Goal: Task Accomplishment & Management: Use online tool/utility

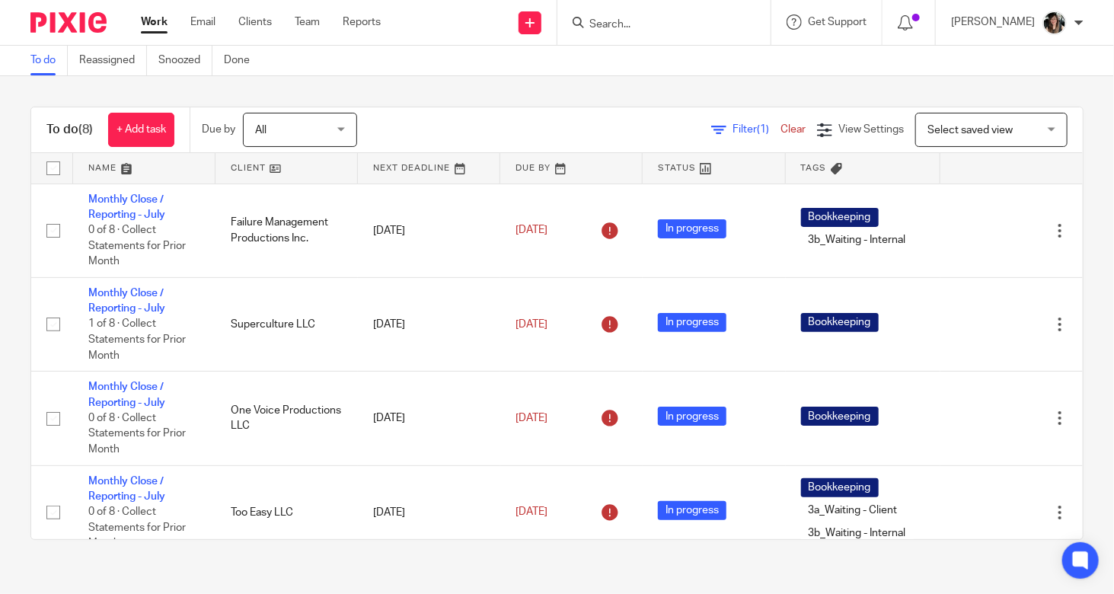
scroll to position [340, 0]
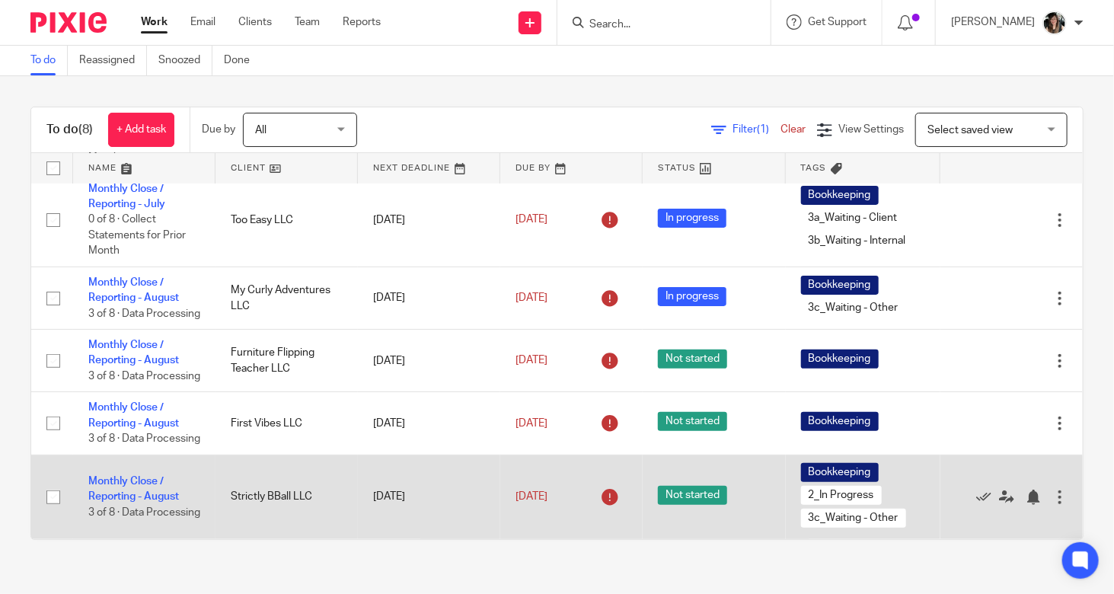
click at [116, 480] on td "Monthly Close / Reporting - [DATE] of 8 · Data Processing" at bounding box center [144, 497] width 142 height 85
click at [125, 490] on link "Monthly Close / Reporting - August" at bounding box center [133, 489] width 91 height 26
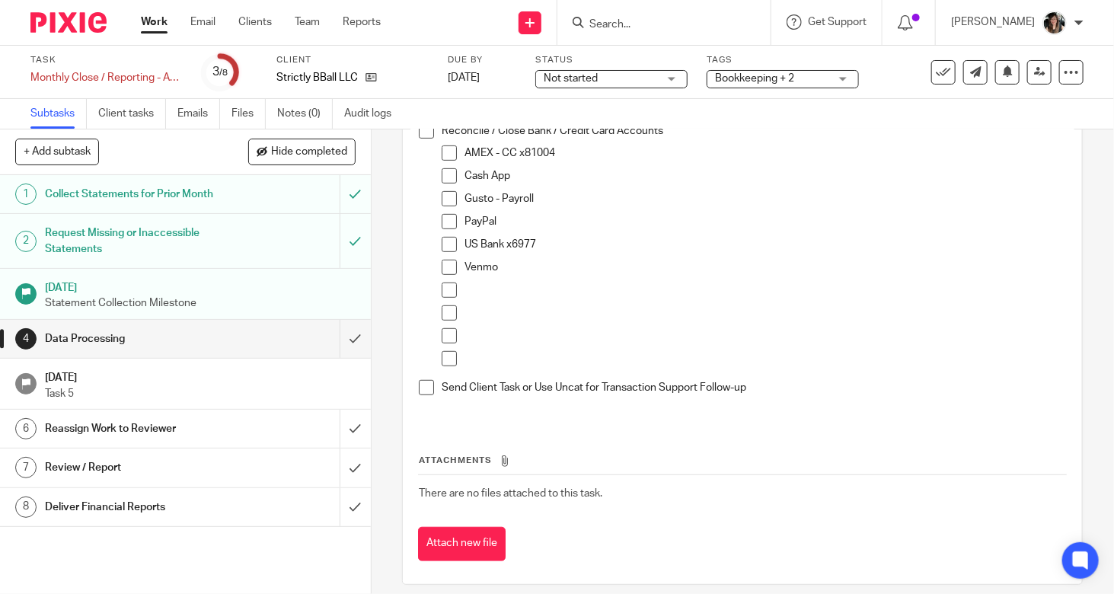
scroll to position [348, 0]
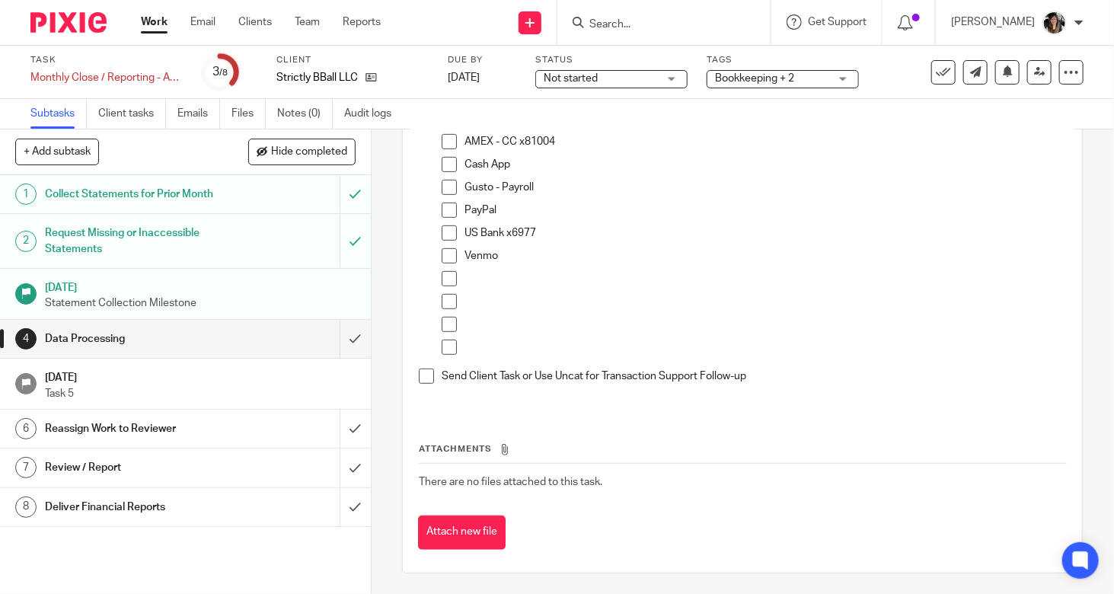
click at [158, 196] on h1 "Collect Statements for Prior Month" at bounding box center [138, 194] width 187 height 23
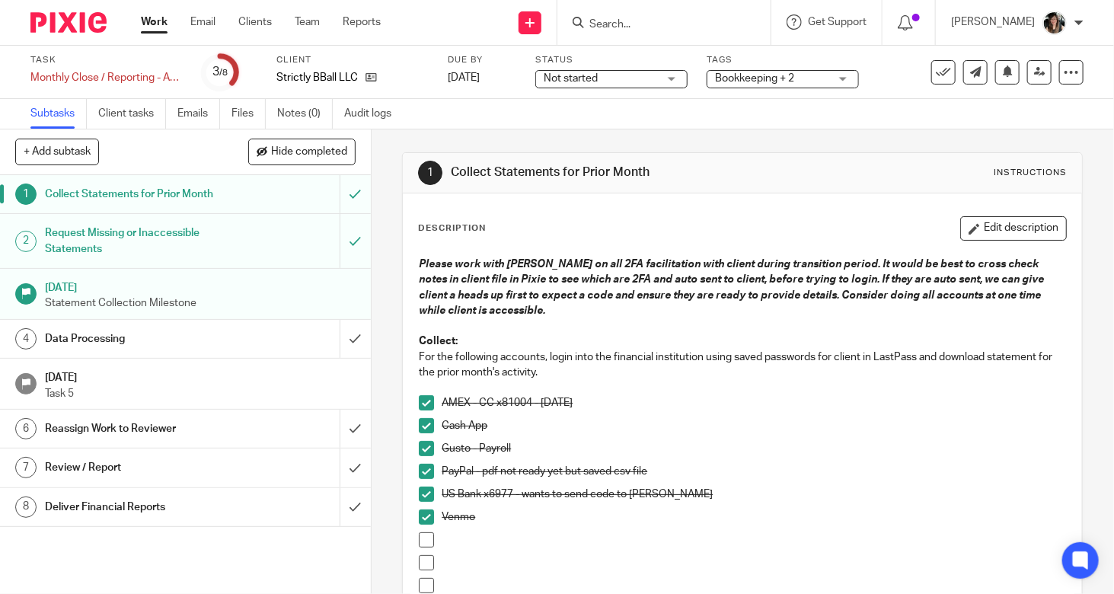
scroll to position [333, 0]
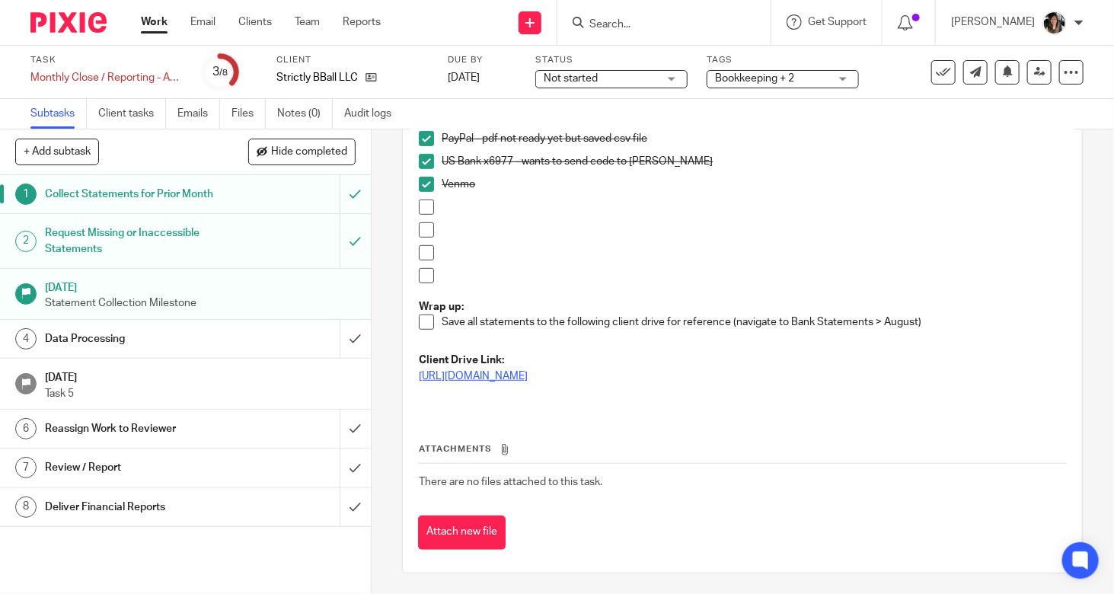
click at [528, 373] on link "https://drive.google.com/drive/folders/1g4TYciE04p7W0HOtuxUPG_gPkBMmxy28" at bounding box center [473, 376] width 109 height 11
click at [491, 373] on link "https://drive.google.com/drive/folders/1g4TYciE04p7W0HOtuxUPG_gPkBMmxy28" at bounding box center [473, 376] width 109 height 11
